Goal: Information Seeking & Learning: Learn about a topic

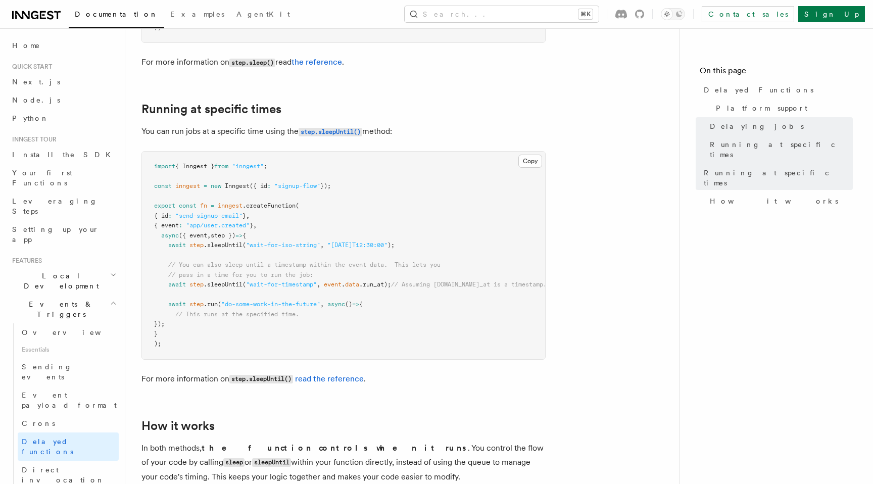
scroll to position [80, 0]
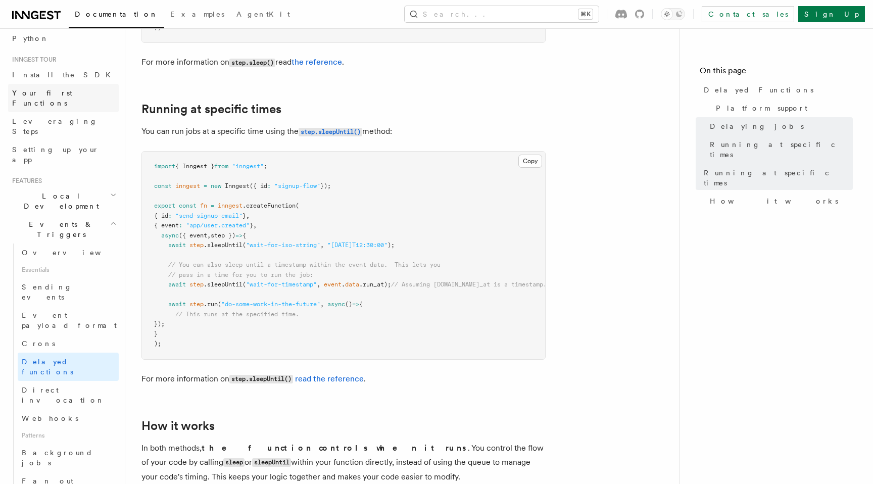
click at [70, 98] on span "Your first Functions" at bounding box center [65, 98] width 107 height 20
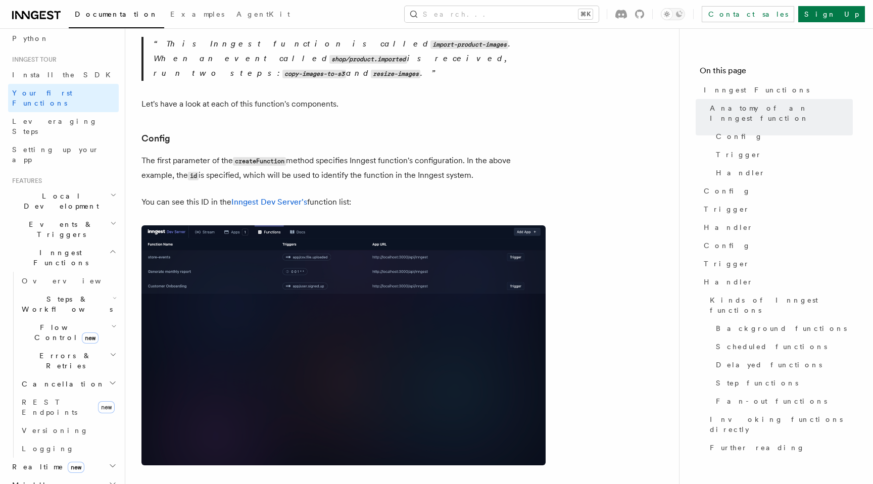
scroll to position [530, 0]
click at [644, 16] on icon at bounding box center [639, 14] width 9 height 9
click at [627, 12] on icon at bounding box center [622, 14] width 12 height 9
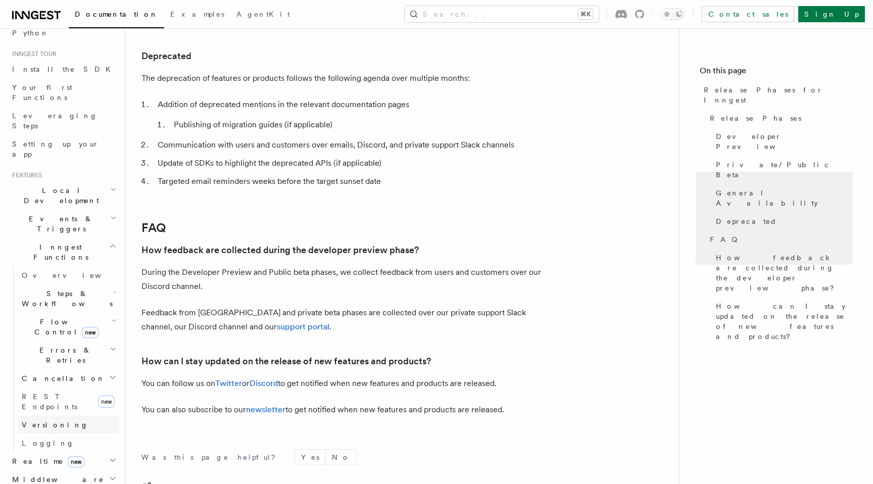
scroll to position [345, 0]
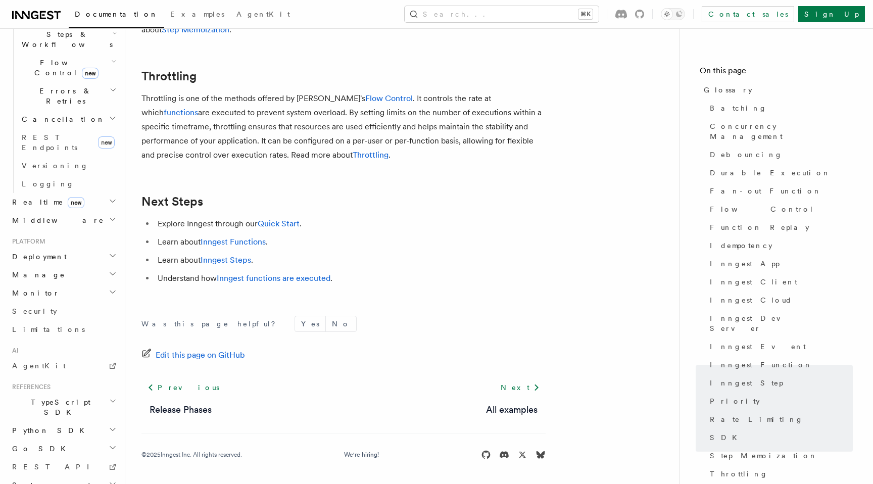
scroll to position [2272, 0]
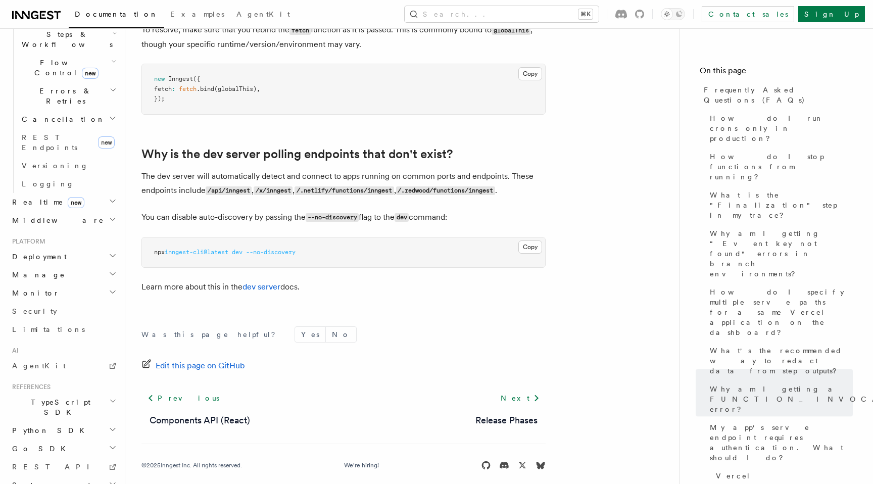
scroll to position [1870, 0]
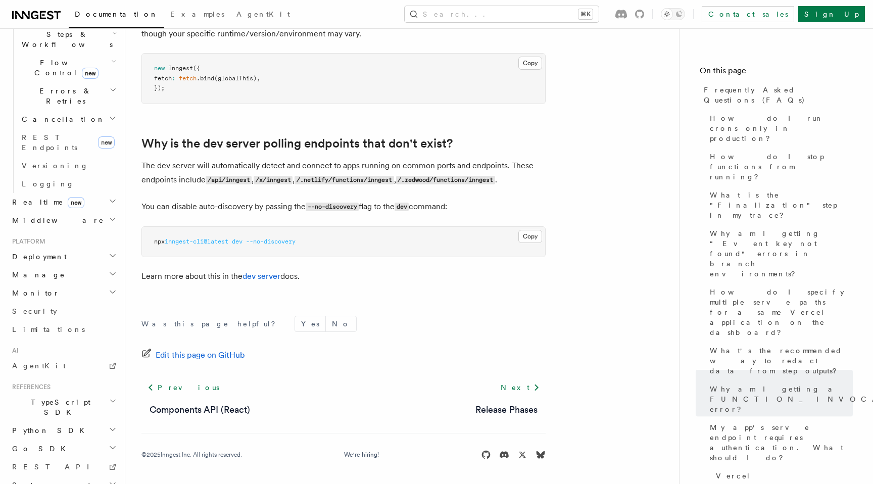
click at [64, 476] on h2 "System events" at bounding box center [63, 485] width 111 height 18
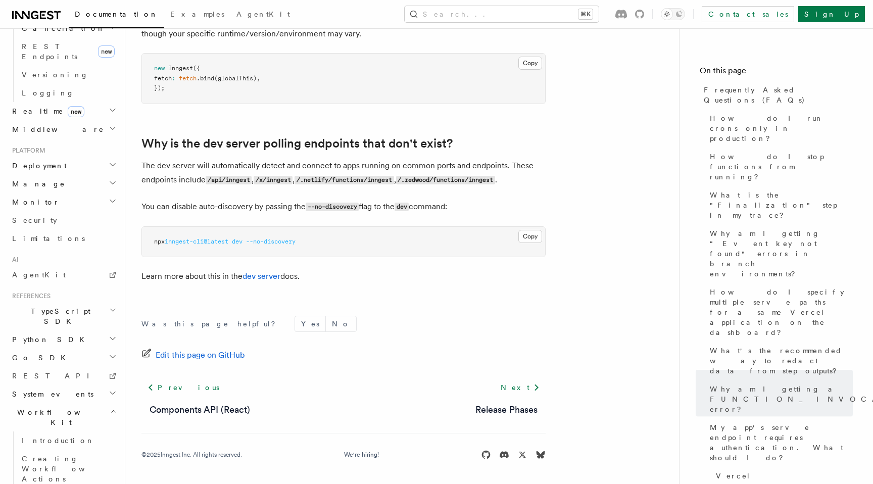
scroll to position [0, 0]
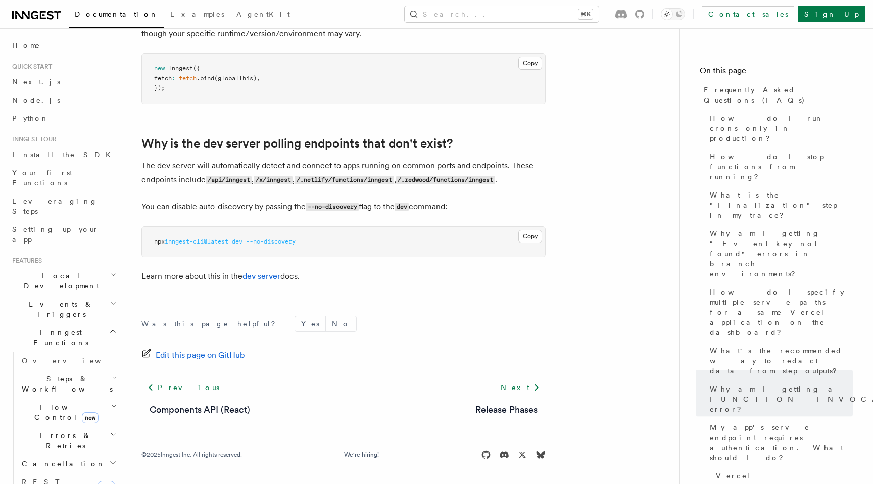
click at [113, 327] on icon "button" at bounding box center [113, 331] width 8 height 8
click at [111, 406] on h2 "Deployment" at bounding box center [63, 415] width 111 height 18
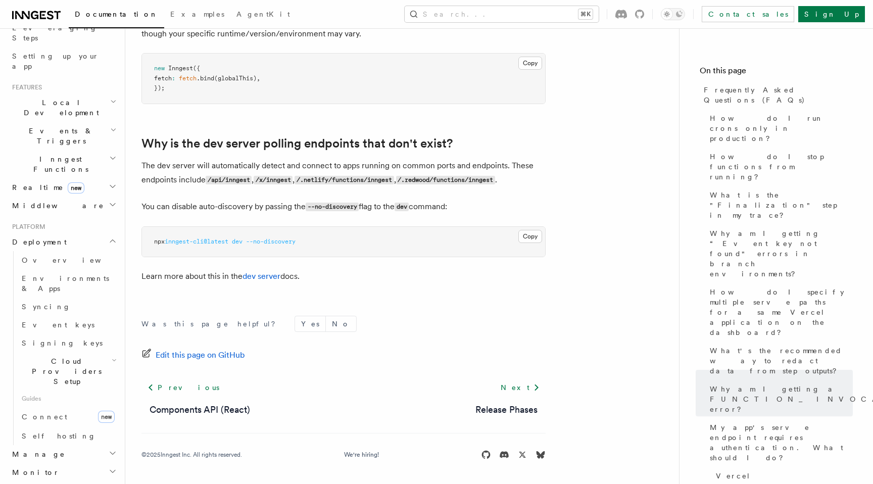
scroll to position [182, 0]
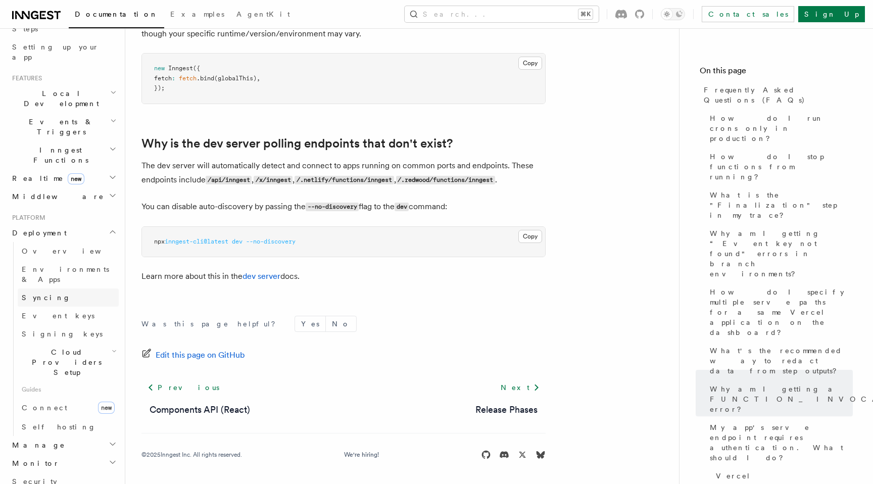
click at [47, 289] on link "Syncing" at bounding box center [68, 298] width 101 height 18
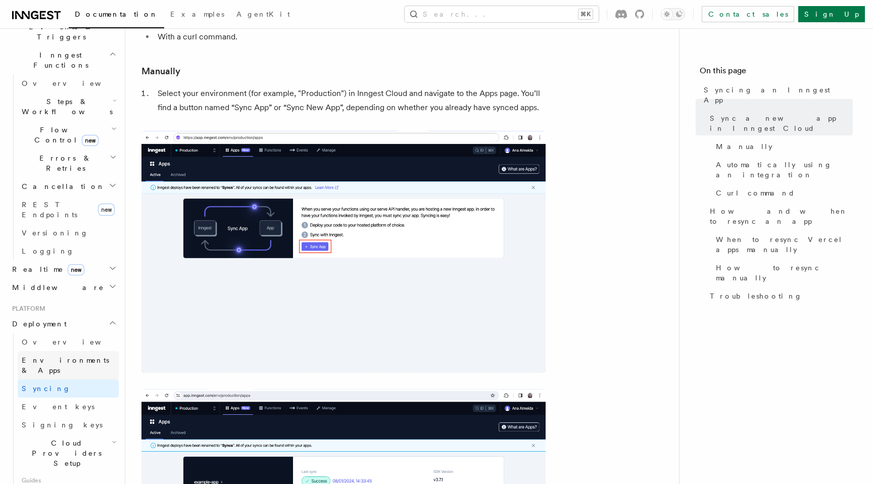
scroll to position [281, 0]
click at [114, 435] on icon "button" at bounding box center [114, 439] width 5 height 8
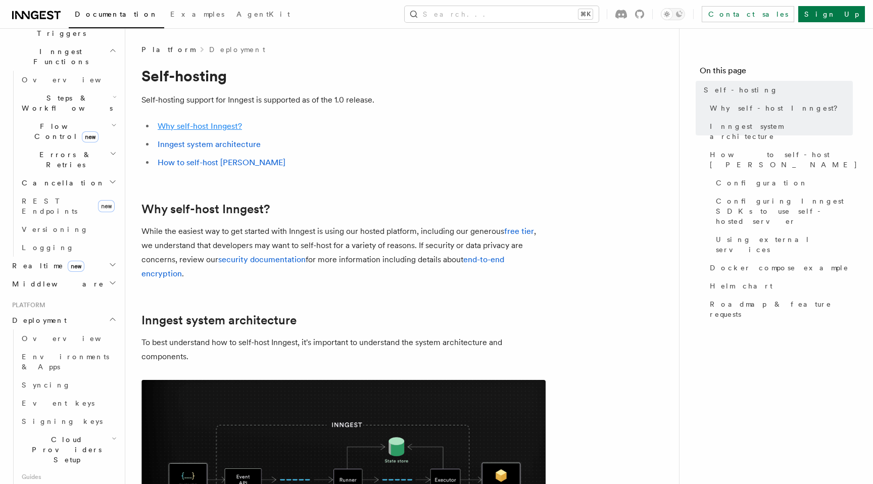
click at [209, 124] on link "Why self-host Inngest?" at bounding box center [200, 126] width 84 height 10
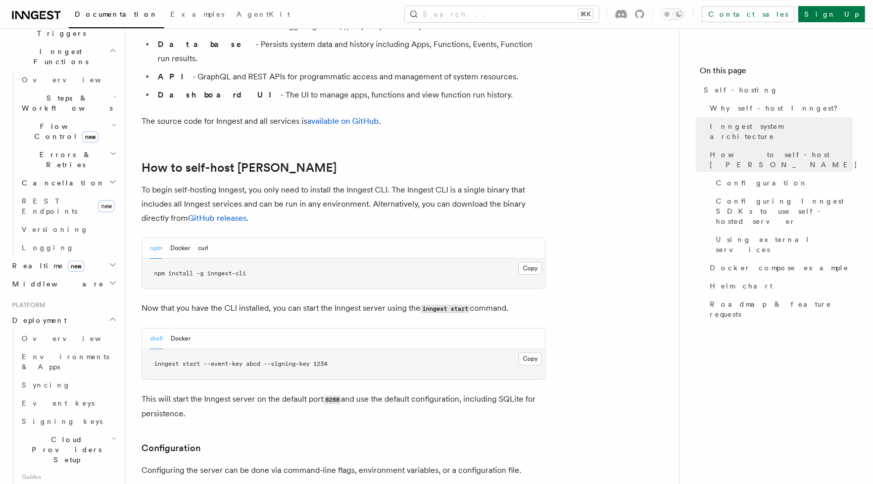
scroll to position [900, 0]
click at [184, 238] on button "Docker" at bounding box center [180, 248] width 20 height 21
click at [235, 213] on link "GitHub releases" at bounding box center [217, 218] width 59 height 10
